Goal: Task Accomplishment & Management: Complete application form

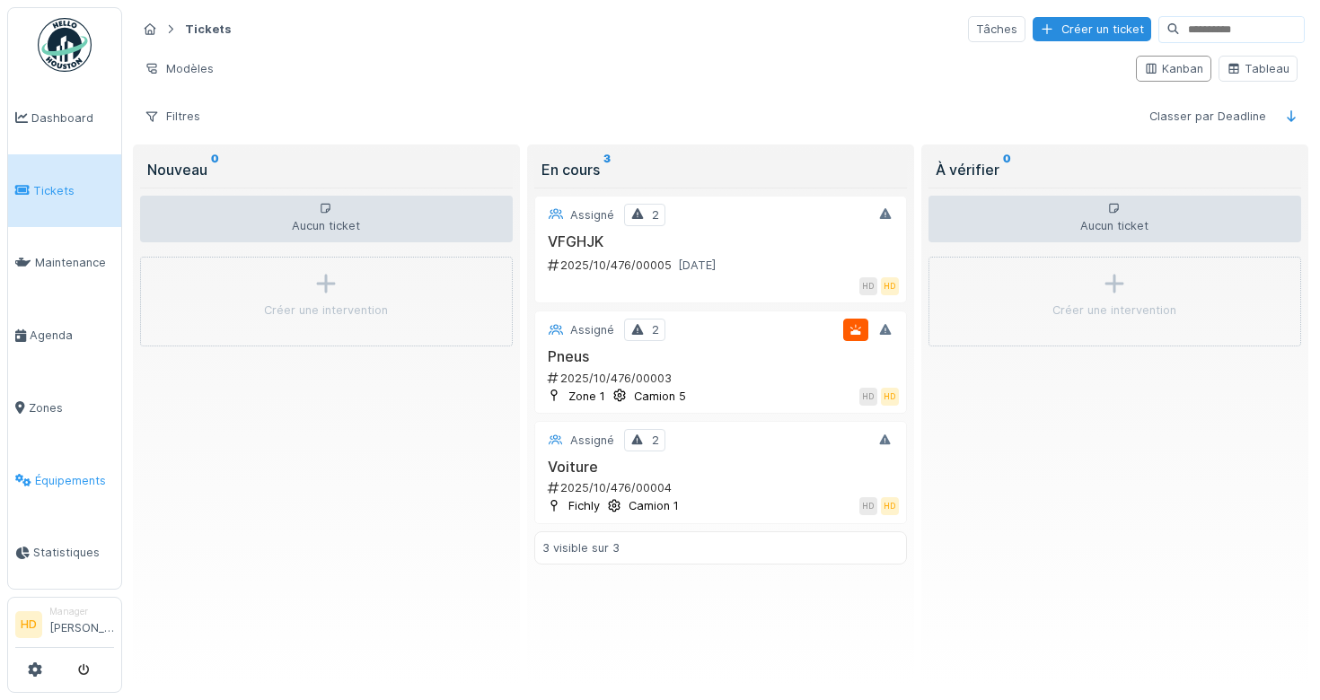
click at [54, 472] on span "Équipements" at bounding box center [74, 480] width 79 height 17
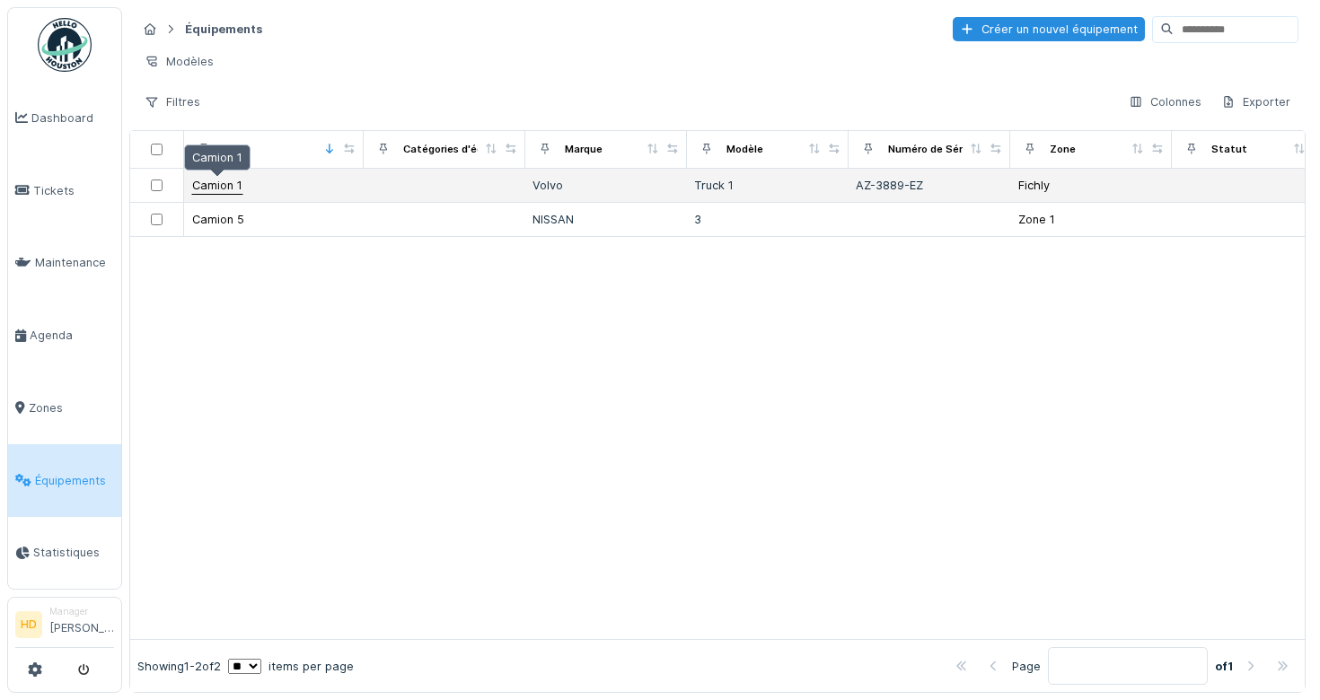
click at [224, 189] on div "Camion 1" at bounding box center [217, 185] width 50 height 17
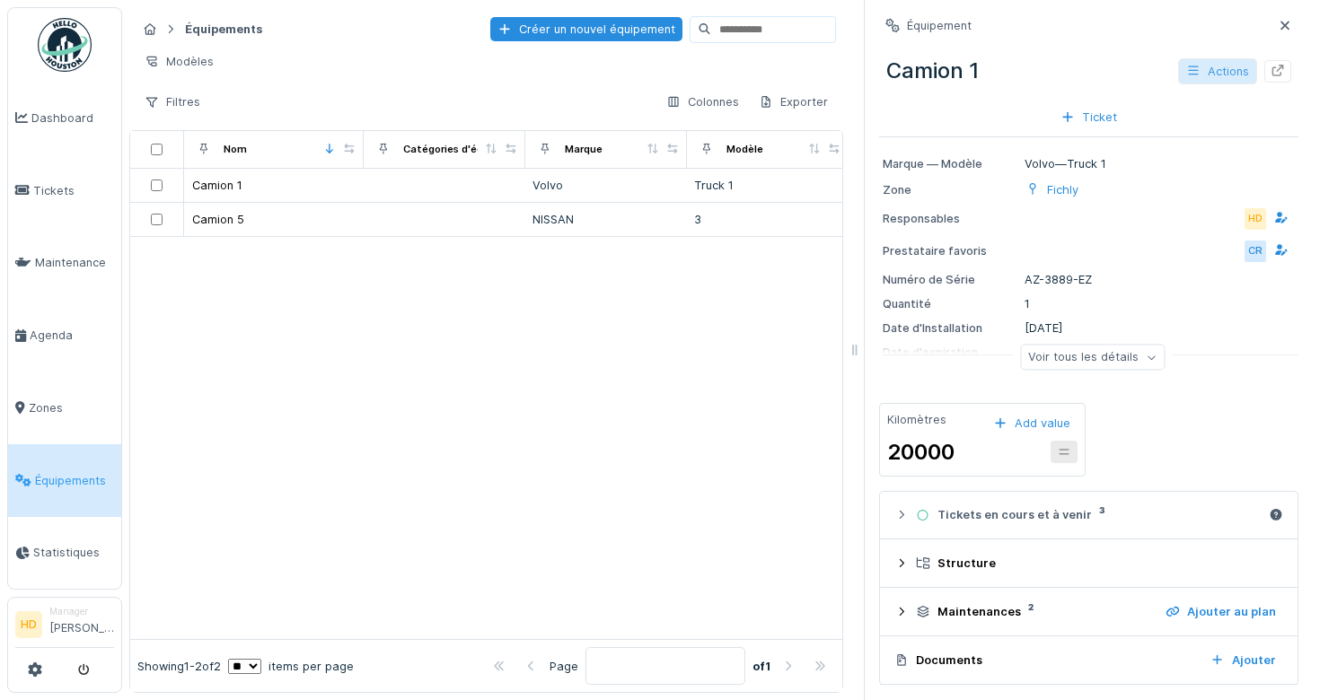
click at [1239, 80] on div "Actions" at bounding box center [1217, 71] width 79 height 26
click at [1285, 70] on div at bounding box center [1277, 71] width 27 height 22
click at [32, 667] on icon at bounding box center [35, 670] width 14 height 14
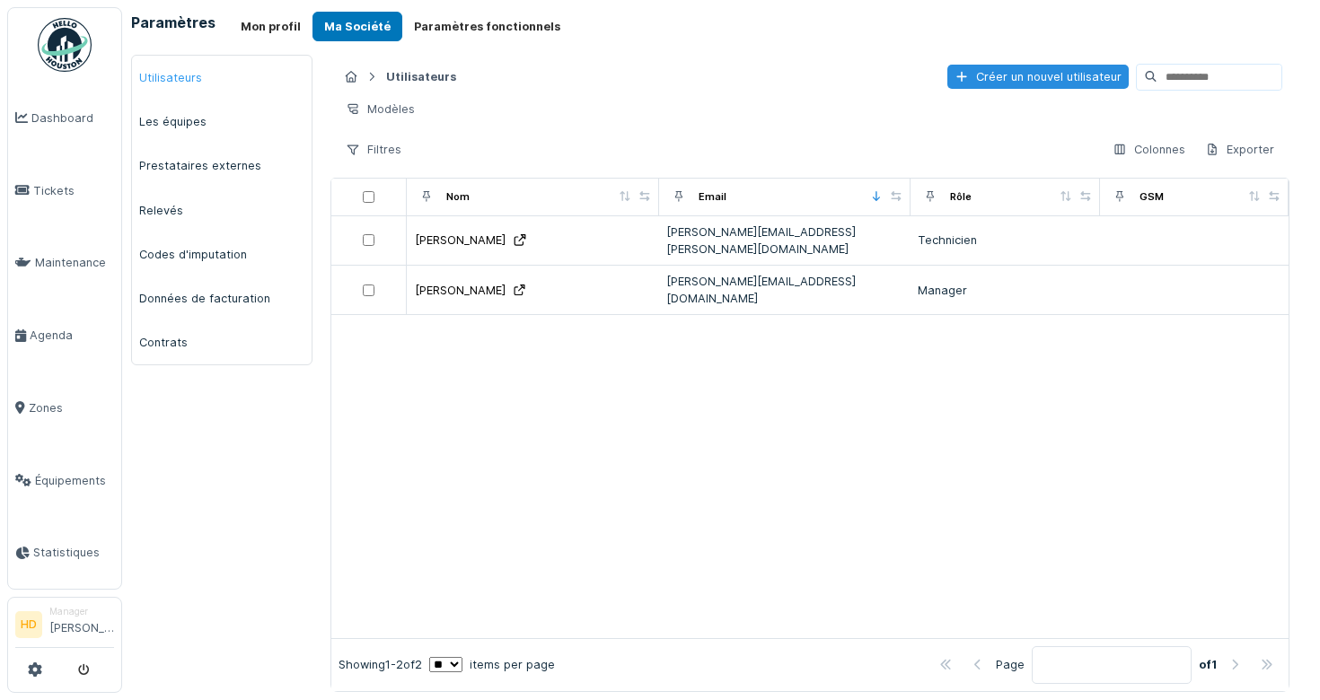
click at [218, 83] on link "Utilisateurs" at bounding box center [222, 78] width 180 height 44
click at [1052, 91] on div "Utilisateurs Créer un nouvel utilisateur" at bounding box center [810, 77] width 945 height 30
click at [1050, 70] on div "Créer un nouvel utilisateur" at bounding box center [1037, 77] width 181 height 24
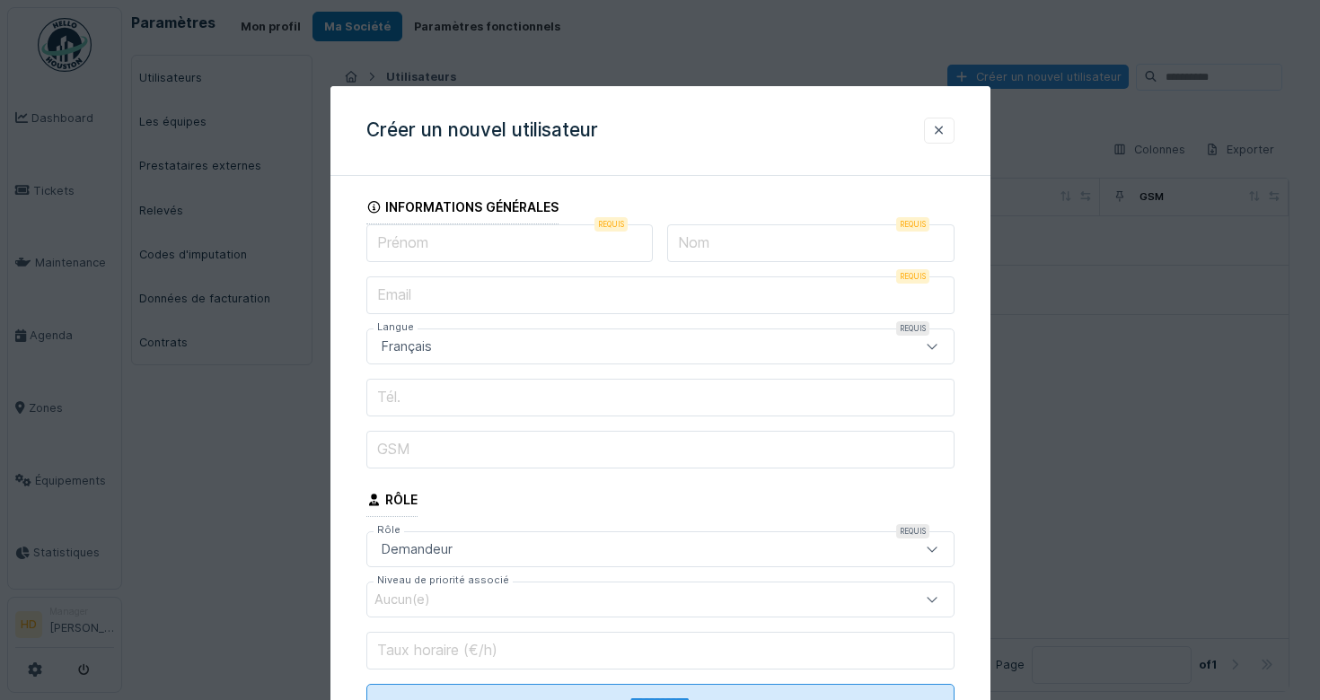
click at [491, 246] on input "Prénom" at bounding box center [509, 243] width 287 height 38
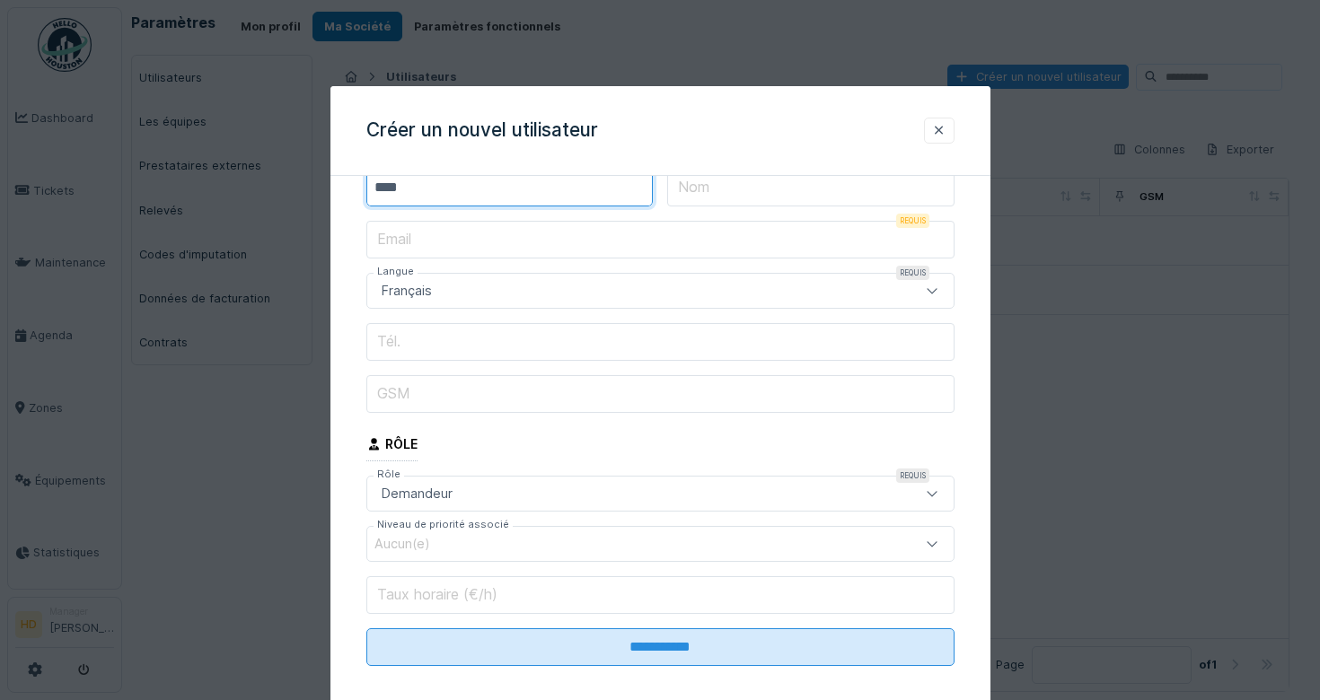
type input "****"
click at [805, 483] on div "Demandeur" at bounding box center [660, 494] width 588 height 36
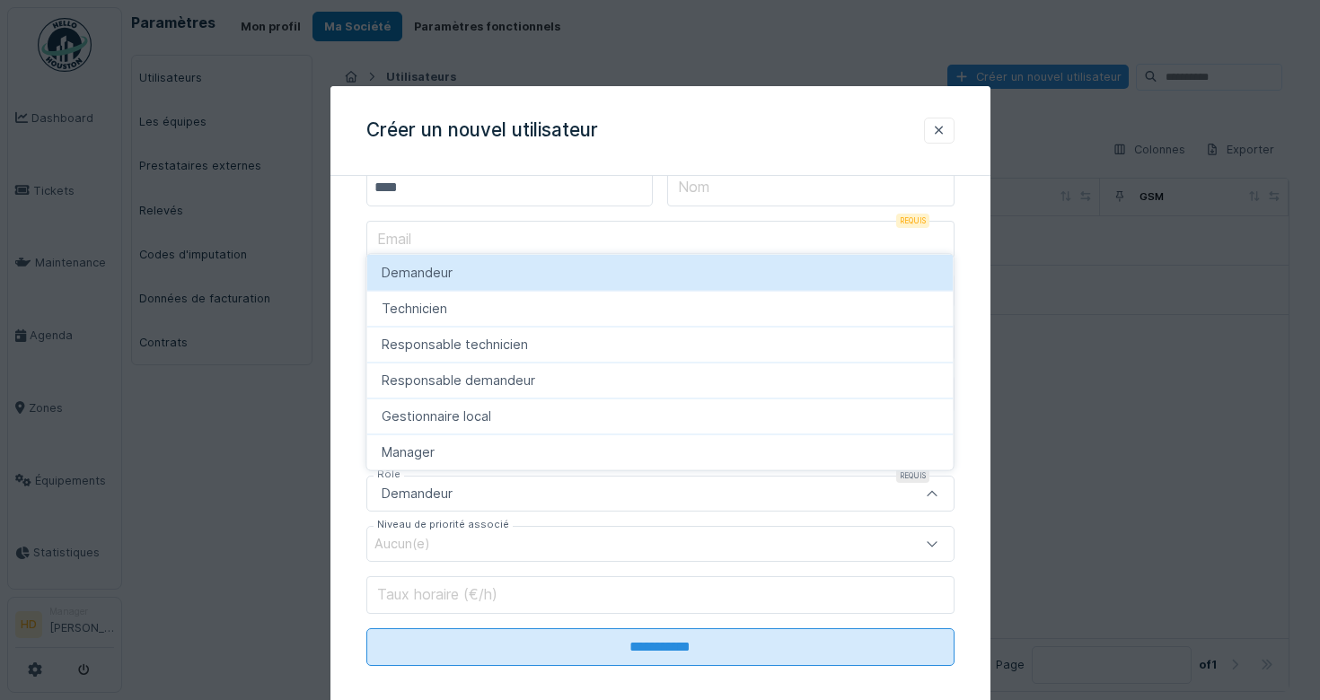
click at [649, 500] on div "Demandeur" at bounding box center [624, 494] width 500 height 20
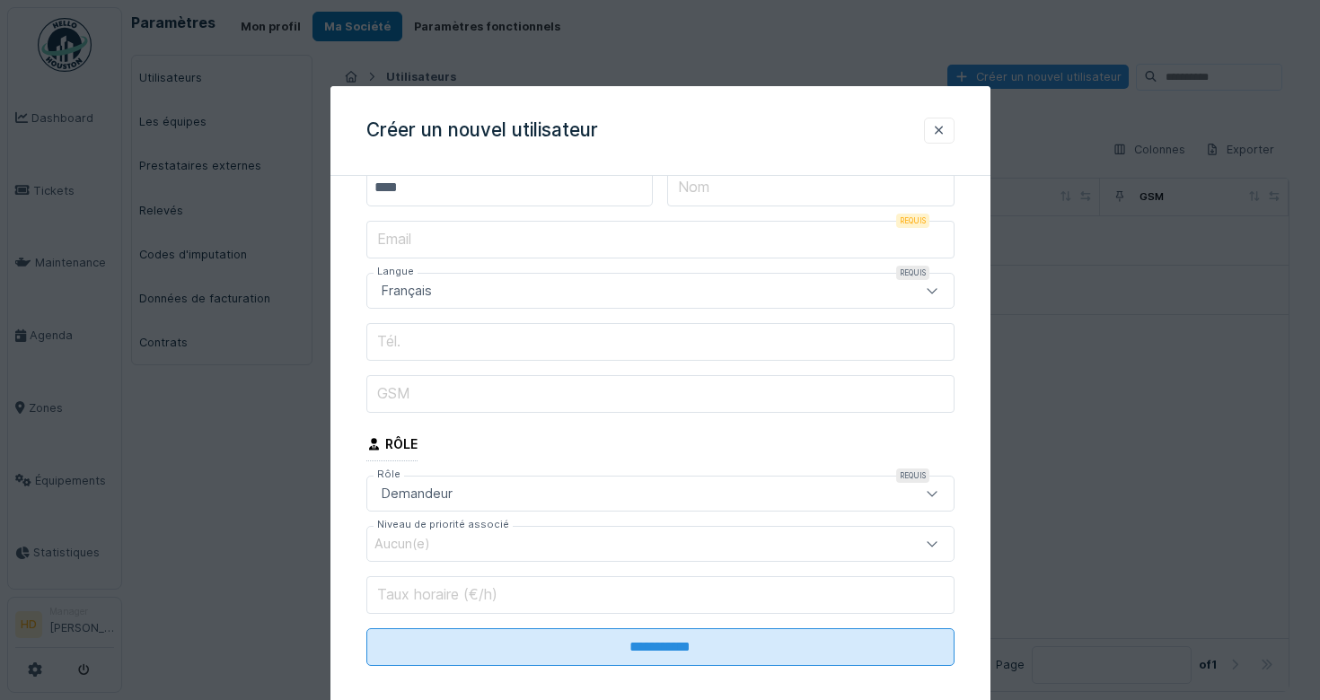
click at [649, 500] on div "Demandeur" at bounding box center [624, 494] width 500 height 20
click at [649, 551] on div "Aucun(e)" at bounding box center [624, 544] width 500 height 20
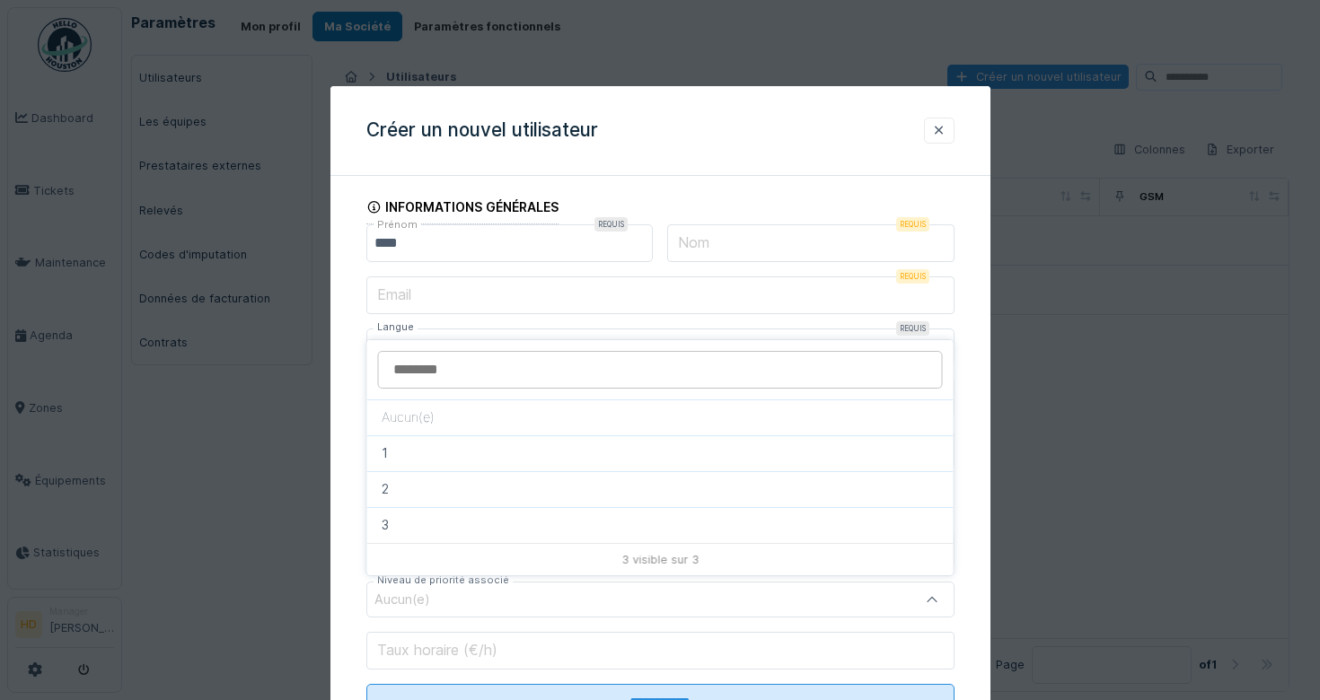
click at [745, 222] on fieldset "**********" at bounding box center [660, 463] width 588 height 546
